Goal: Task Accomplishment & Management: Manage account settings

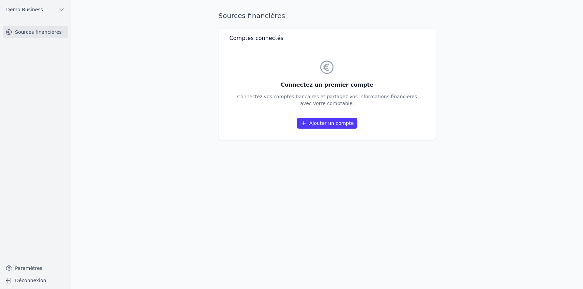
drag, startPoint x: 236, startPoint y: 42, endPoint x: 402, endPoint y: 108, distance: 179.4
click at [402, 108] on div "Comptes connectés Connectez un premier compte Connectez vos comptes bancaires e…" at bounding box center [327, 84] width 217 height 111
click at [402, 108] on div "Connectez un premier compte Connectez vos comptes bancaires et partagez vos inf…" at bounding box center [327, 94] width 180 height 70
click at [312, 127] on link "Ajouter un compte" at bounding box center [327, 123] width 60 height 11
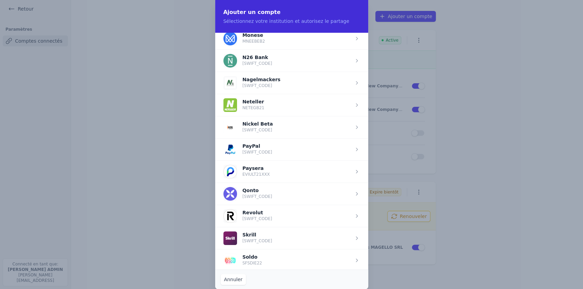
scroll to position [685, 0]
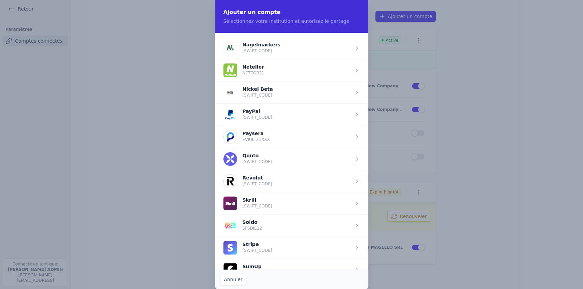
click at [257, 111] on span "button" at bounding box center [291, 115] width 153 height 22
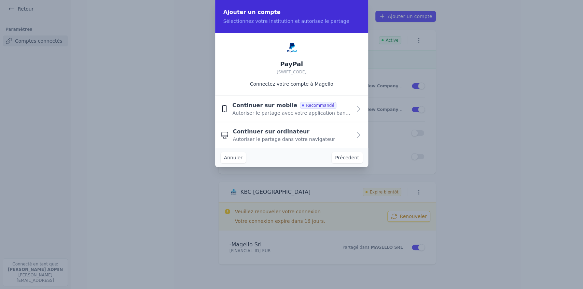
click at [264, 108] on span "Continuer sur mobile" at bounding box center [264, 105] width 65 height 8
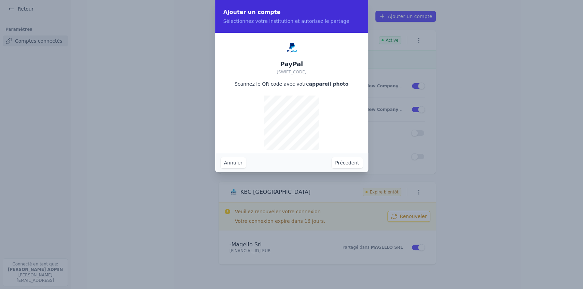
click at [349, 163] on button "Précedent" at bounding box center [347, 162] width 31 height 11
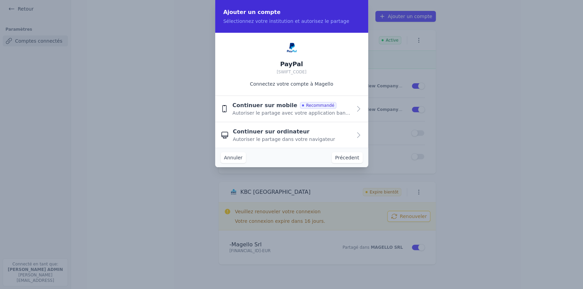
click at [283, 140] on span "Autoriser le partage dans votre navigateur" at bounding box center [284, 139] width 102 height 7
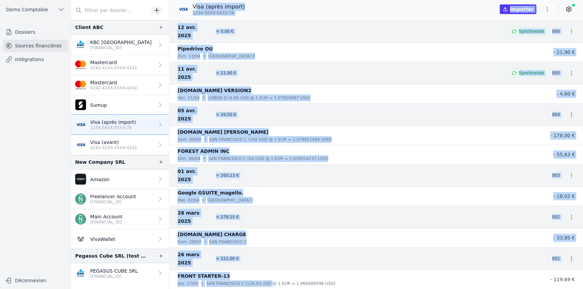
drag, startPoint x: 194, startPoint y: 5, endPoint x: 263, endPoint y: 248, distance: 251.7
click at [263, 248] on div "Visa (après import) 1234-56XX-XXXX-78 Importer" at bounding box center [376, 144] width 414 height 289
click at [249, 256] on nav "12 avr. 2025 + 0,00 € Synchronisé 006 Pipedrive OU dim. 13/04 • Tallinn E - 21,…" at bounding box center [376, 154] width 414 height 269
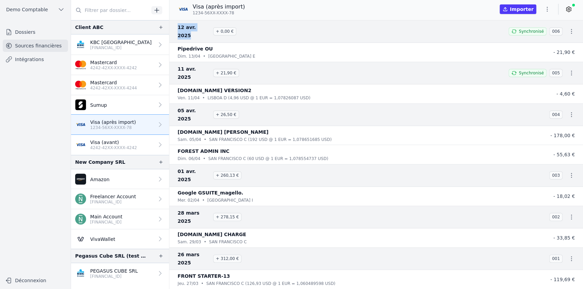
drag, startPoint x: 175, startPoint y: 28, endPoint x: 206, endPoint y: 26, distance: 31.5
click at [206, 26] on div "12 avr. 2025 + 0,00 € Synchronisé 006" at bounding box center [376, 31] width 414 height 23
click at [274, 6] on div "Visa (après import) 1234-56XX-XXXX-78 Importer" at bounding box center [376, 9] width 414 height 13
click at [40, 32] on link "Dossiers" at bounding box center [35, 32] width 65 height 12
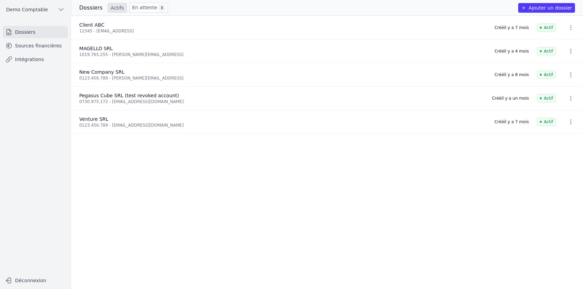
click at [555, 7] on button "Ajouter un dossier" at bounding box center [546, 8] width 57 height 10
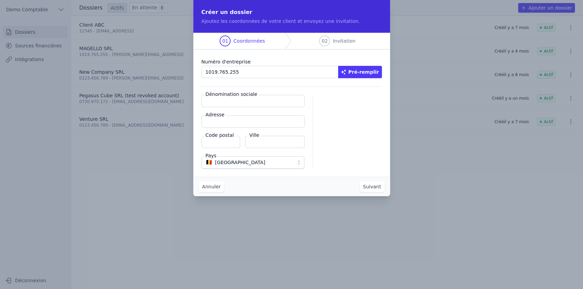
type input "1019.765.255"
click at [375, 72] on button "Pré-remplir" at bounding box center [360, 72] width 44 height 12
type input "MAGELLO SRL"
type input "Avenue du Derby 30/16"
type input "1050"
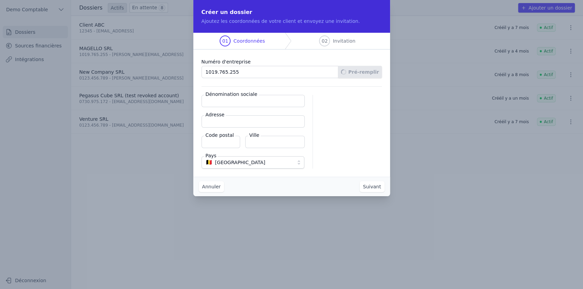
type input "Ixelles"
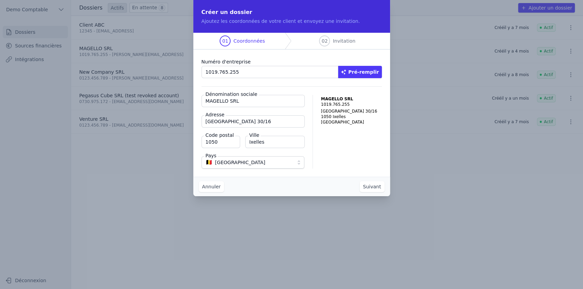
click at [368, 182] on button "Suivant" at bounding box center [372, 186] width 25 height 11
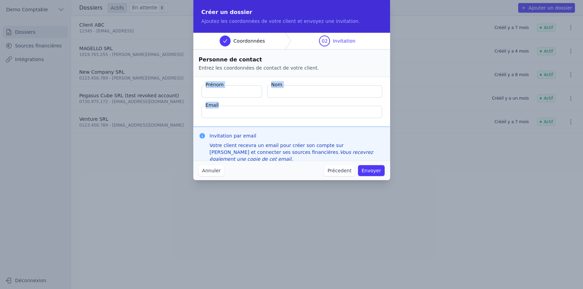
drag, startPoint x: 204, startPoint y: 85, endPoint x: 317, endPoint y: 98, distance: 113.8
click at [317, 98] on fieldset "Prénom Nom Email" at bounding box center [291, 102] width 197 height 50
click at [204, 170] on button "Annuler" at bounding box center [211, 170] width 25 height 11
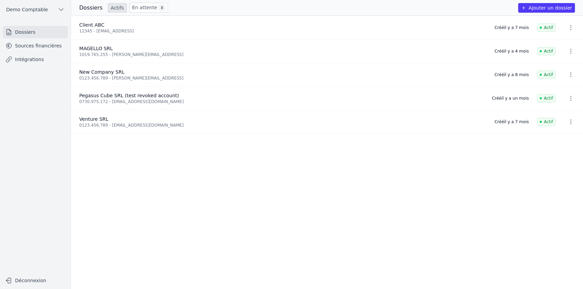
click at [49, 47] on link "Sources financières" at bounding box center [35, 46] width 65 height 12
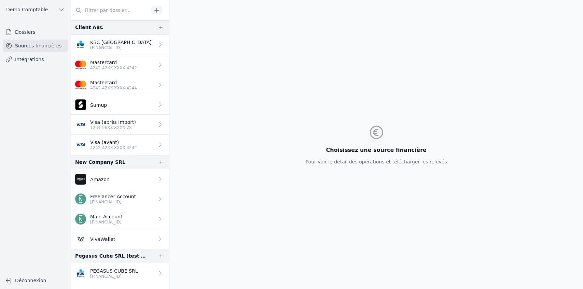
click at [113, 271] on p "PEGASUS CUBE SRL" at bounding box center [114, 271] width 48 height 7
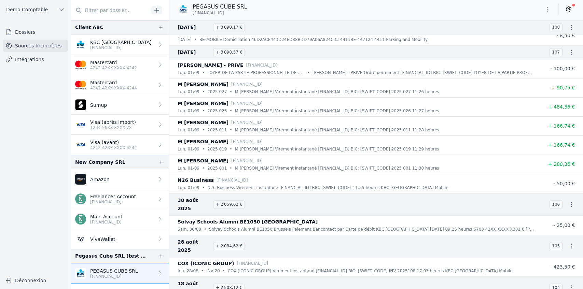
scroll to position [364, 0]
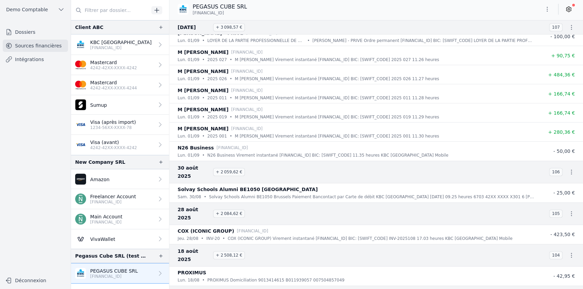
click at [570, 10] on icon at bounding box center [568, 9] width 5 height 5
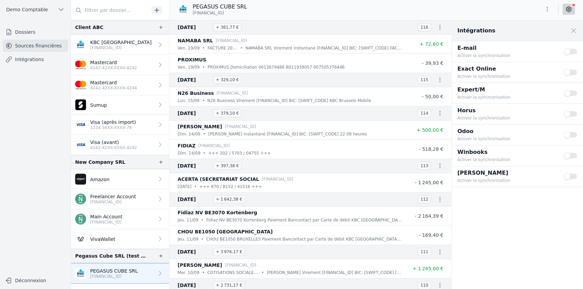
click at [30, 63] on link "Intégrations" at bounding box center [35, 59] width 65 height 12
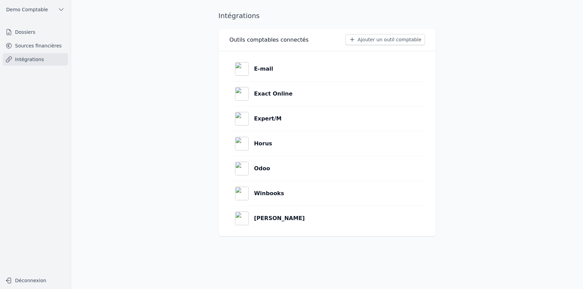
click at [370, 39] on button "Ajouter un outil comptable" at bounding box center [385, 39] width 80 height 11
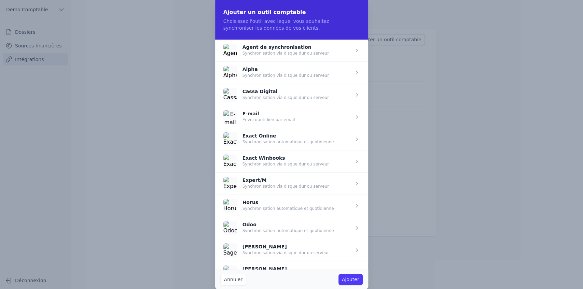
drag, startPoint x: 239, startPoint y: 46, endPoint x: 307, endPoint y: 46, distance: 68.0
click at [307, 46] on span "button" at bounding box center [291, 50] width 153 height 22
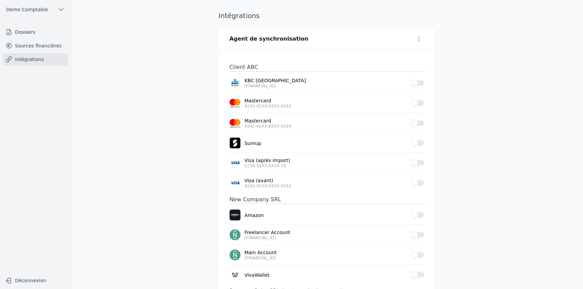
click at [47, 64] on link "Intégrations" at bounding box center [35, 59] width 65 height 12
